Goal: Communication & Community: Participate in discussion

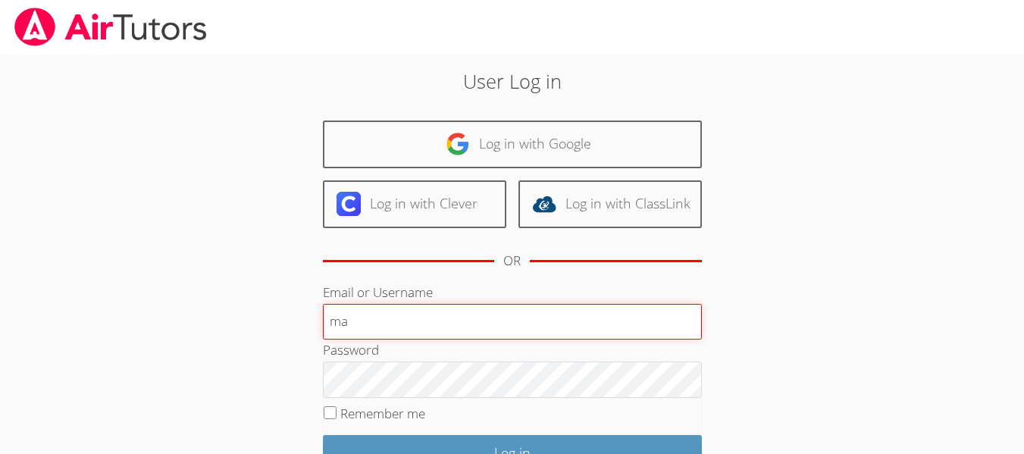
type input "maddisonca"
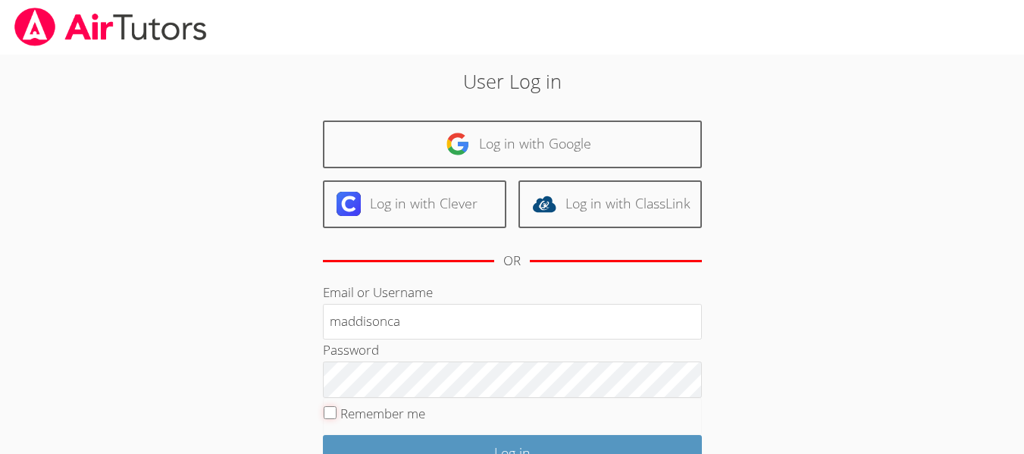
click at [333, 407] on input "Remember me" at bounding box center [329, 412] width 13 height 13
checkbox input "false"
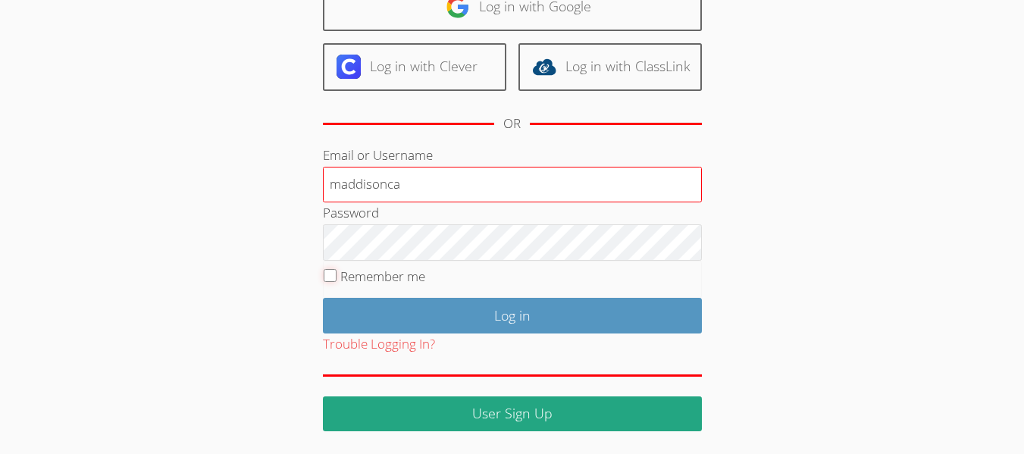
scroll to position [136, 0]
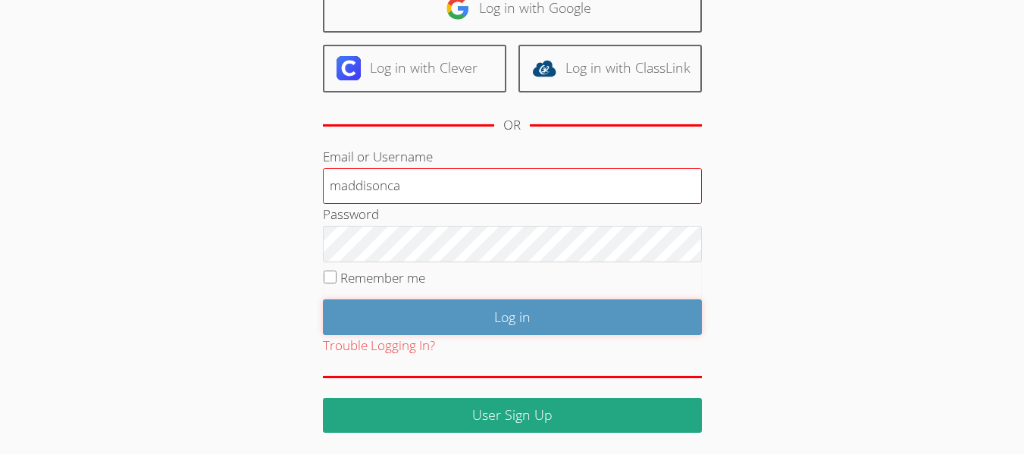
click at [542, 325] on input "Log in" at bounding box center [512, 317] width 379 height 36
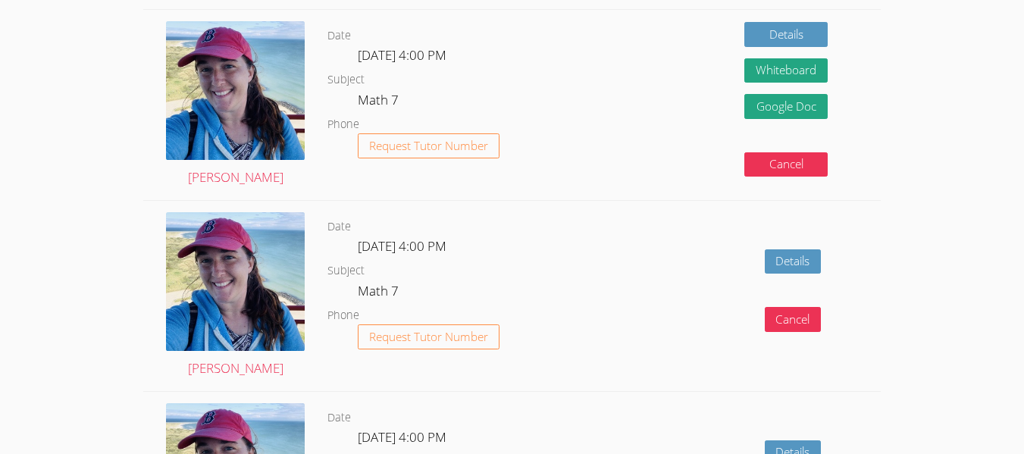
scroll to position [451, 0]
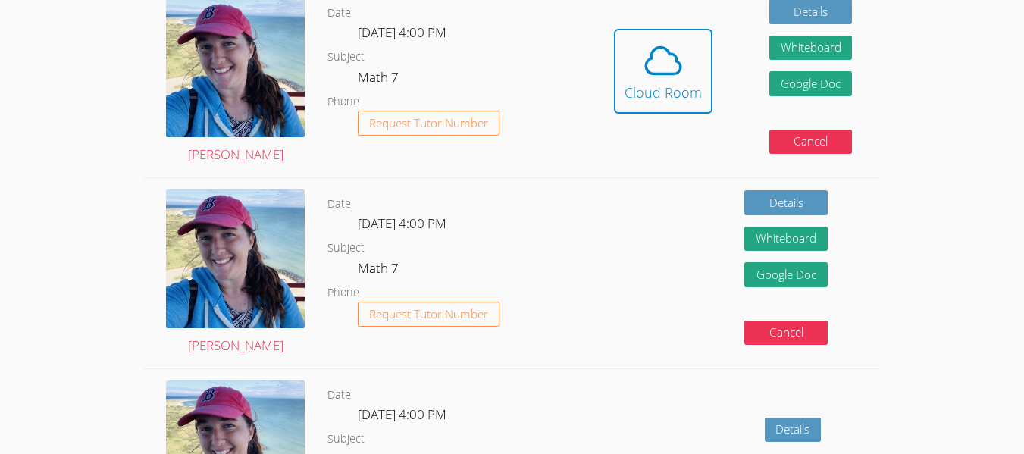
click at [317, 354] on div "Megan Nepshinsky" at bounding box center [235, 273] width 184 height 190
click at [679, 82] on div "Cloud Room" at bounding box center [662, 92] width 77 height 21
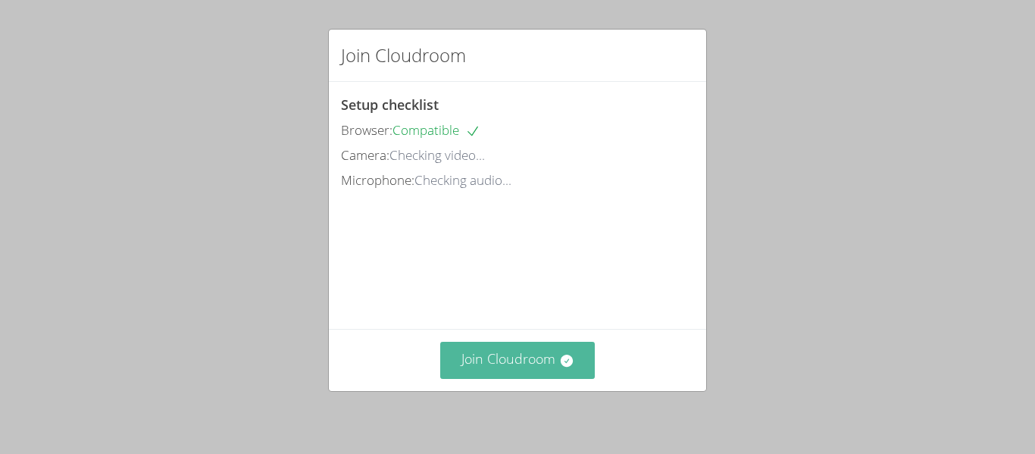
click at [480, 352] on button "Join Cloudroom" at bounding box center [517, 360] width 155 height 37
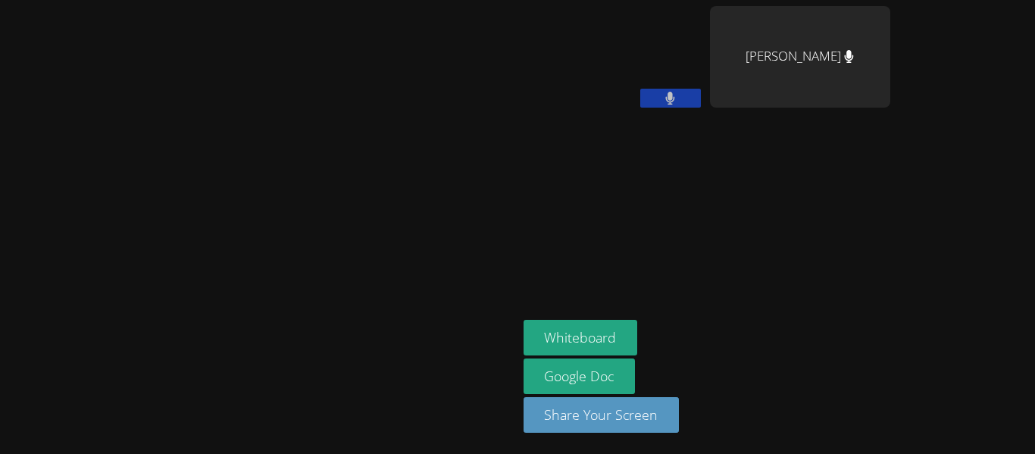
click at [372, 292] on video at bounding box center [258, 197] width 227 height 284
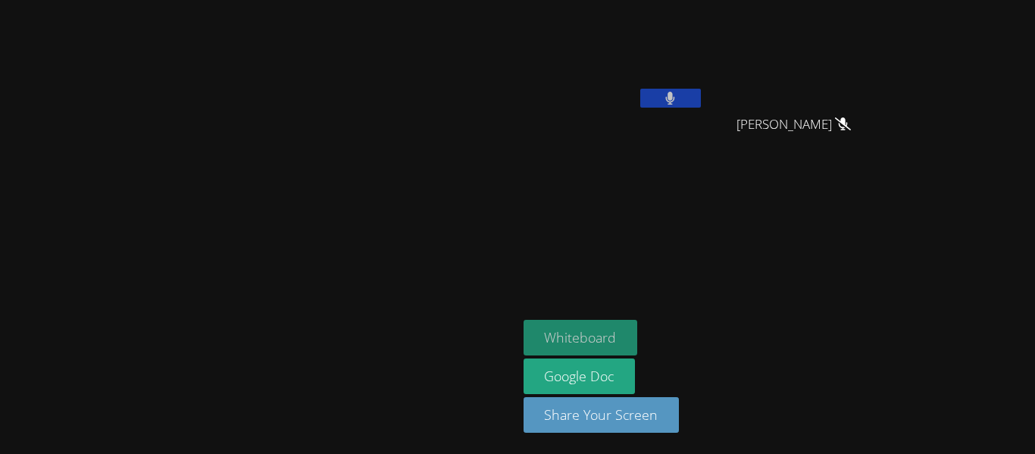
click at [638, 342] on button "Whiteboard" at bounding box center [581, 338] width 114 height 36
click at [701, 105] on button at bounding box center [670, 98] width 61 height 19
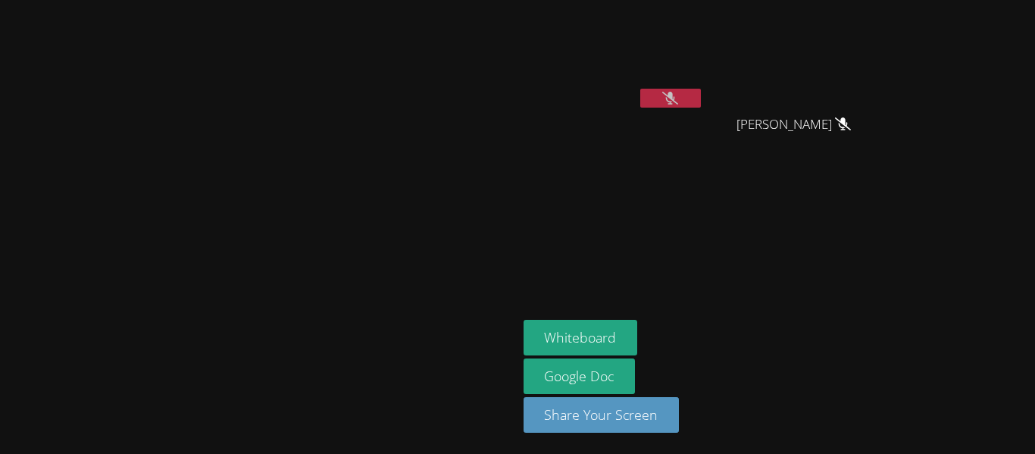
click at [701, 98] on button at bounding box center [670, 98] width 61 height 19
click at [698, 185] on aside "Maddison Cabrera Amador Ailyn Regalado Ailyn Regalado Whiteboard Google Doc Sha…" at bounding box center [706, 227] width 379 height 454
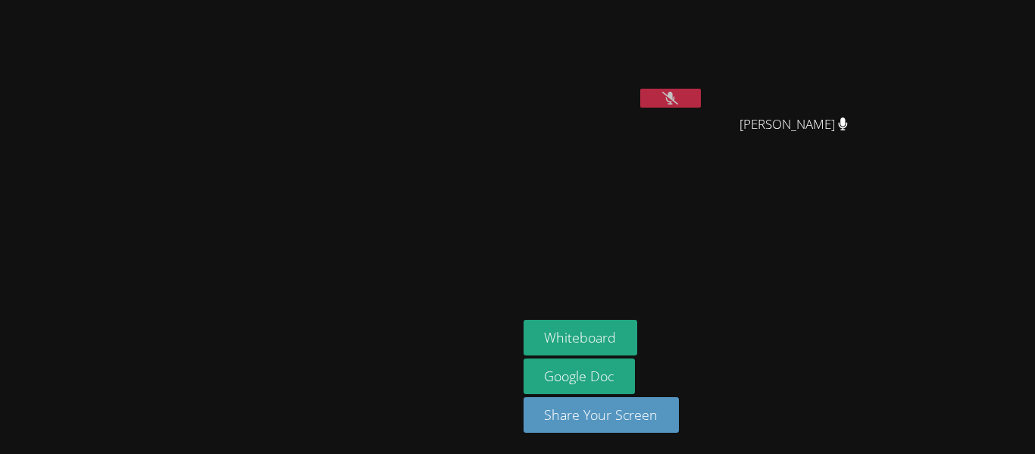
click at [372, 98] on video at bounding box center [258, 197] width 227 height 284
click at [372, 109] on video at bounding box center [258, 197] width 227 height 284
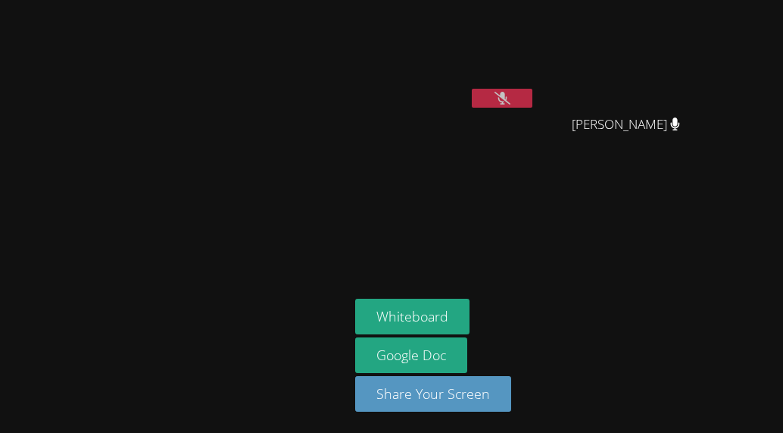
drag, startPoint x: 605, startPoint y: 11, endPoint x: 617, endPoint y: 26, distance: 18.8
click at [617, 26] on video at bounding box center [632, 57] width 180 height 102
drag, startPoint x: 617, startPoint y: 26, endPoint x: 685, endPoint y: -57, distance: 107.1
click at [685, 0] on html "Megan Nepshinsky Maddison Cabrera Amador Ailyn Regalado Ailyn Regalado Whiteboa…" at bounding box center [391, 216] width 783 height 433
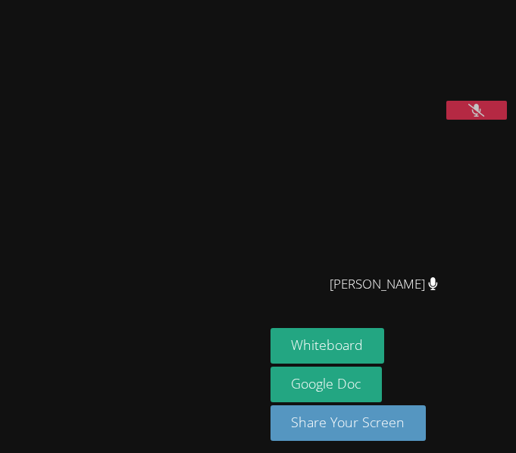
click at [198, 149] on div "Megan Nepshinsky" at bounding box center [132, 231] width 252 height 450
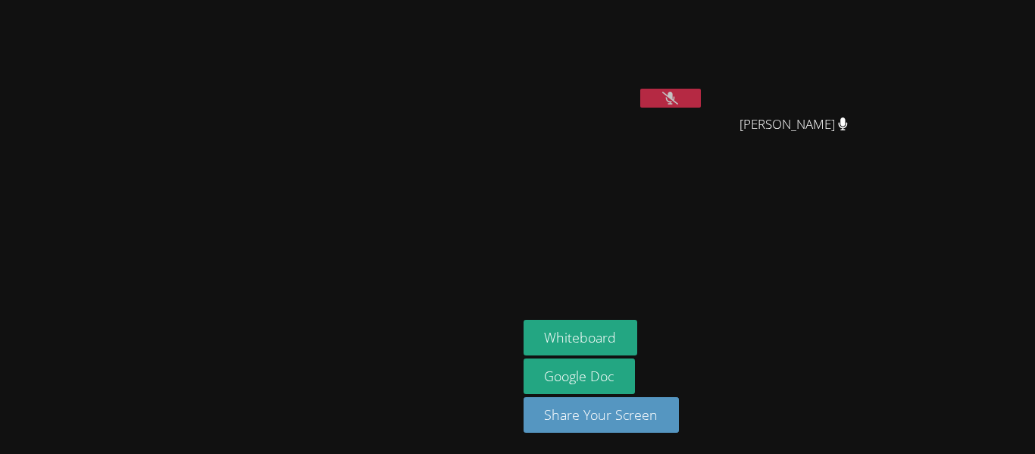
click at [708, 317] on aside "Maddison Cabrera Amador Ailyn Regalado Ailyn Regalado Whiteboard Google Doc Sha…" at bounding box center [706, 227] width 379 height 454
click at [709, 317] on aside "Maddison Cabrera Amador Ailyn Regalado Ailyn Regalado Whiteboard Google Doc Sha…" at bounding box center [706, 227] width 379 height 454
click at [638, 324] on button "Whiteboard" at bounding box center [581, 338] width 114 height 36
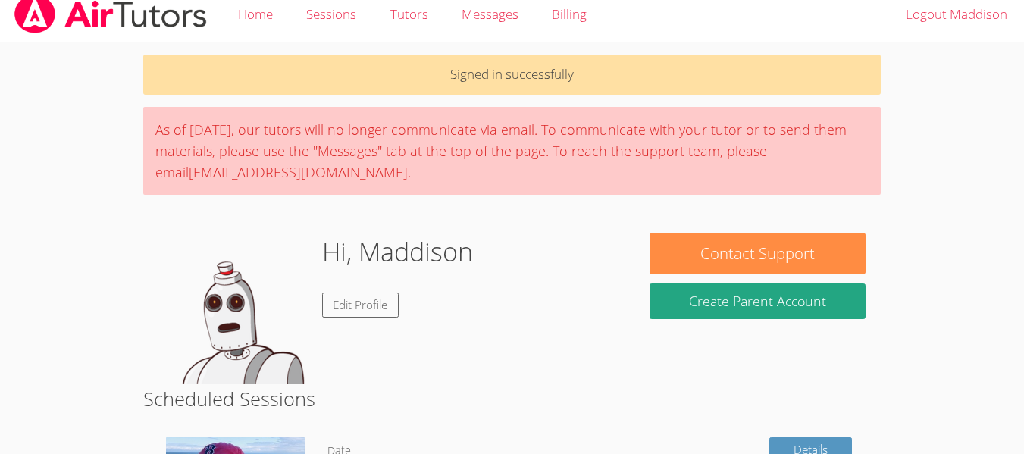
scroll to position [14, 0]
